Goal: Use online tool/utility: Use online tool/utility

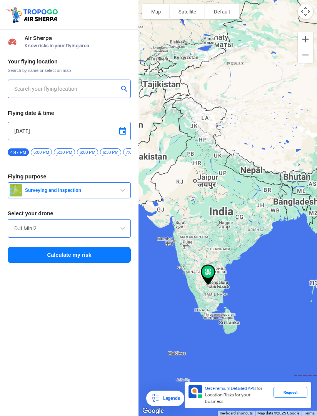
type input "TOWER-[STREET_ADDRESS][PERSON_NAME][PERSON_NAME]"
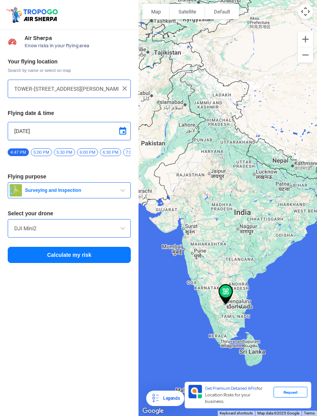
click at [19, 87] on input "TOWER-[STREET_ADDRESS][PERSON_NAME][PERSON_NAME]" at bounding box center [66, 88] width 104 height 9
click at [122, 88] on img at bounding box center [125, 89] width 8 height 8
click at [83, 100] on div "Your flying location Search by name or select on map Flying date & time [DATE] …" at bounding box center [69, 160] width 138 height 213
click at [92, 87] on input "text" at bounding box center [66, 88] width 104 height 9
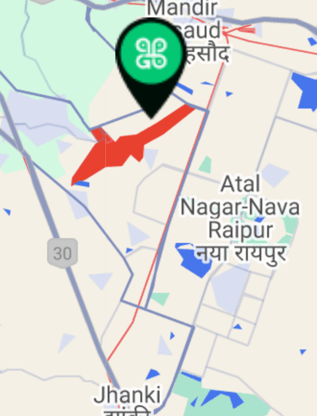
click at [138, 36] on div at bounding box center [227, 208] width 178 height 416
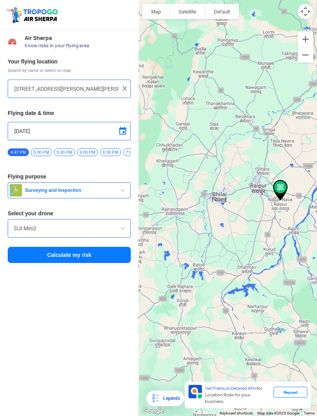
click at [306, 41] on button "Zoom in" at bounding box center [305, 39] width 15 height 15
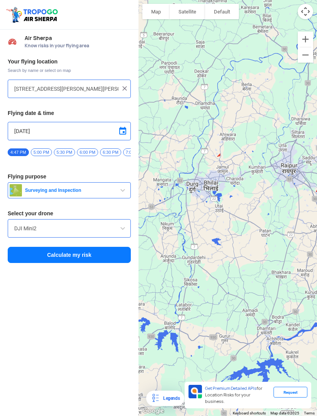
click at [307, 40] on button "Zoom in" at bounding box center [305, 39] width 15 height 15
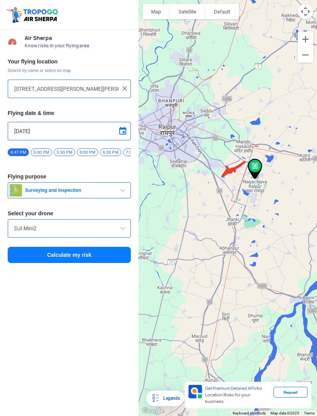
click at [305, 41] on button "Zoom in" at bounding box center [305, 39] width 15 height 15
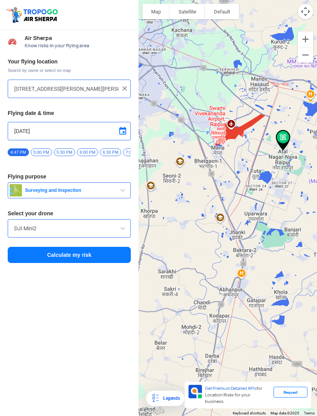
click at [306, 35] on button "Zoom in" at bounding box center [305, 39] width 15 height 15
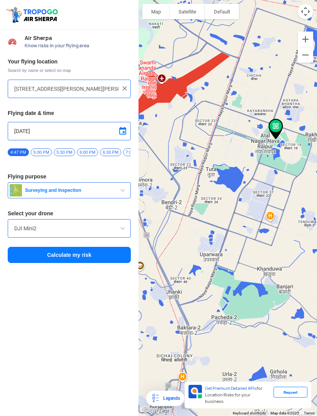
type input "[PERSON_NAME] Nagar-[PERSON_NAME][GEOGRAPHIC_DATA], [GEOGRAPHIC_DATA], [GEOGRAP…"
click at [285, 140] on div at bounding box center [227, 208] width 178 height 416
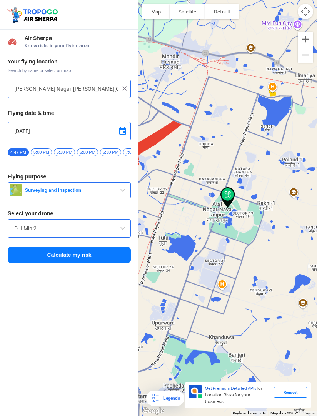
scroll to position [27, 0]
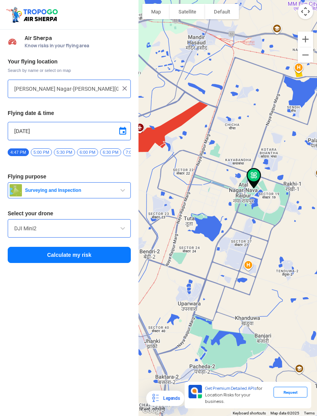
click at [106, 127] on input "[DATE]" at bounding box center [69, 131] width 110 height 9
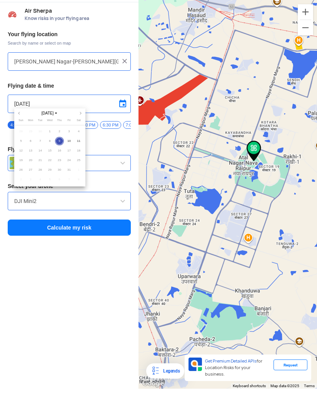
click at [72, 138] on span "10" at bounding box center [69, 141] width 9 height 9
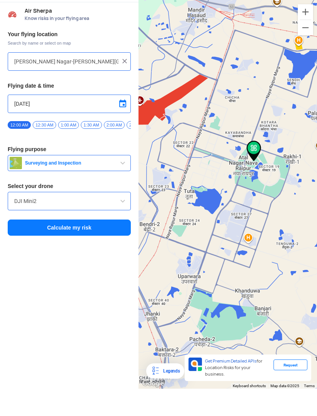
click at [82, 139] on div "Your flying location Search by name or select on map [PERSON_NAME][GEOGRAPHIC_D…" at bounding box center [69, 160] width 138 height 213
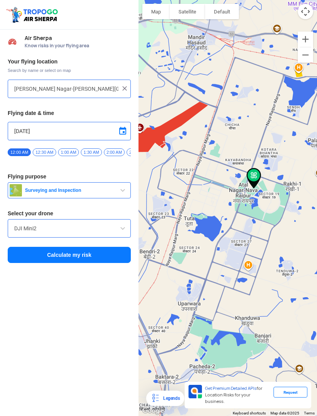
click at [112, 127] on input "[DATE]" at bounding box center [69, 131] width 110 height 9
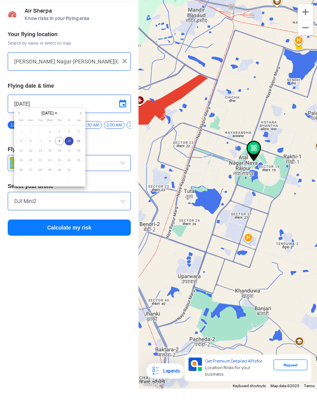
scroll to position [0, 0]
click at [80, 140] on span "11" at bounding box center [78, 141] width 9 height 9
type input "[DATE]"
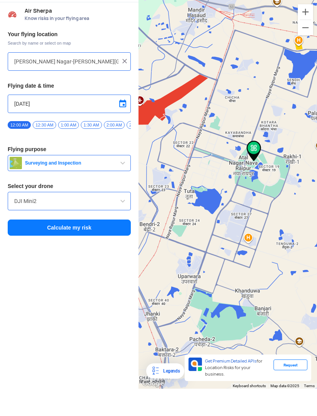
click at [123, 186] on span "button" at bounding box center [122, 190] width 9 height 9
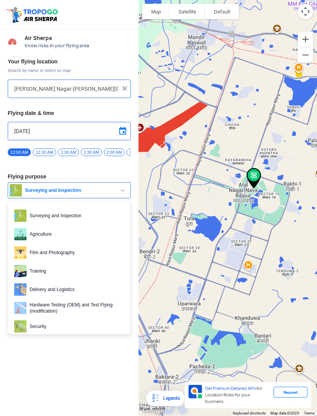
click at [118, 189] on div at bounding box center [158, 208] width 317 height 416
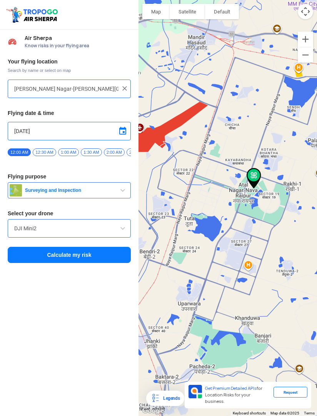
click at [124, 224] on span at bounding box center [122, 228] width 9 height 9
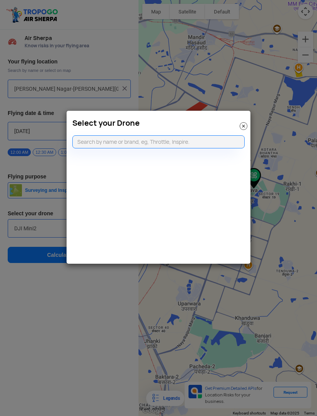
click at [229, 145] on input "text" at bounding box center [158, 141] width 172 height 13
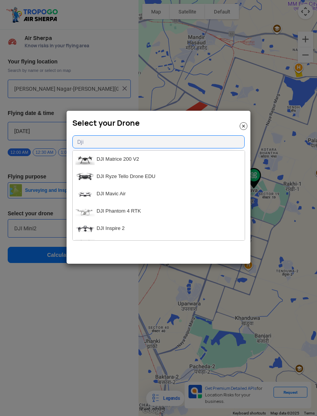
type input "Dji"
click at [154, 210] on li "DJI Phantom 4 RTK" at bounding box center [159, 211] width 172 height 17
type input "DJI Phantom 4 RTK"
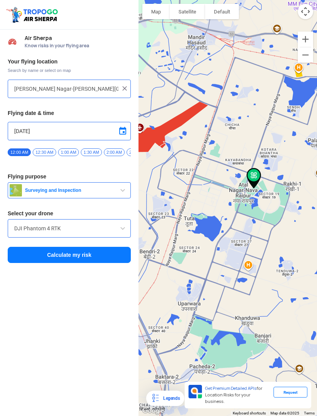
click at [120, 247] on button "Calculate my risk" at bounding box center [69, 255] width 123 height 16
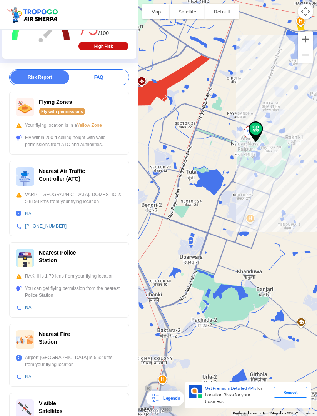
scroll to position [0, 0]
click at [22, 140] on div "Fly within 200 ft ceiling height with valid permissions from ATC and authoritie…" at bounding box center [69, 141] width 107 height 14
click at [81, 124] on span "Yellow Zone" at bounding box center [89, 125] width 25 height 5
click at [81, 123] on span "Yellow Zone" at bounding box center [89, 125] width 25 height 5
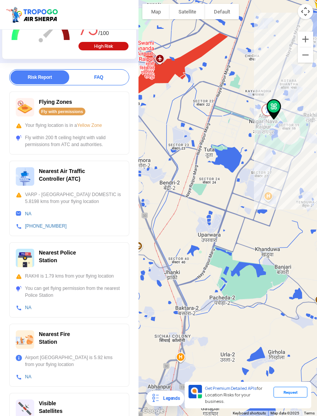
click at [183, 81] on div at bounding box center [227, 208] width 178 height 416
click at [173, 78] on div at bounding box center [227, 208] width 178 height 416
click at [238, 97] on div at bounding box center [227, 208] width 178 height 416
click at [250, 145] on div at bounding box center [227, 208] width 178 height 416
